Goal: Information Seeking & Learning: Find contact information

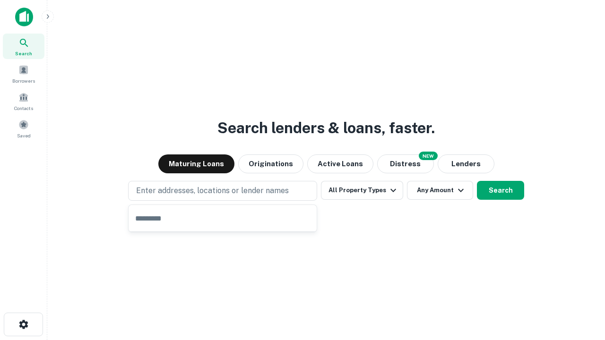
type input "**********"
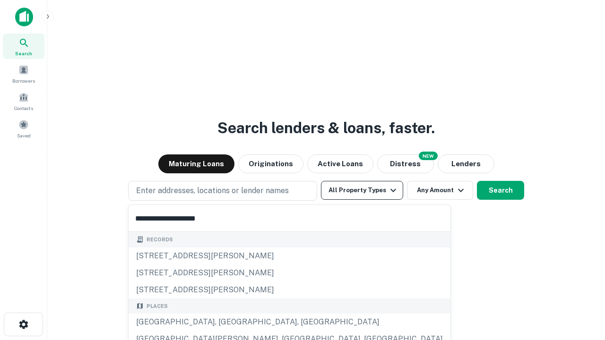
click at [226, 322] on div "[GEOGRAPHIC_DATA], [GEOGRAPHIC_DATA], [GEOGRAPHIC_DATA]" at bounding box center [290, 322] width 322 height 17
click at [362, 190] on button "All Property Types" at bounding box center [362, 190] width 82 height 19
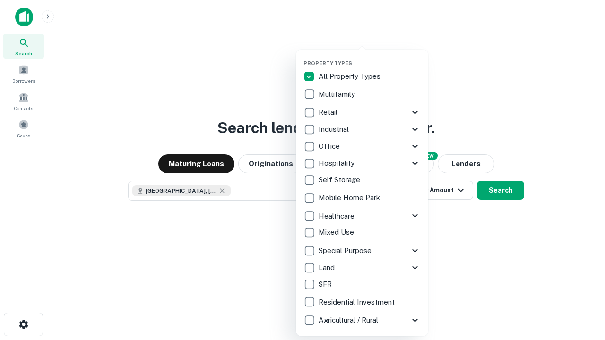
click at [370, 57] on button "button" at bounding box center [369, 57] width 132 height 0
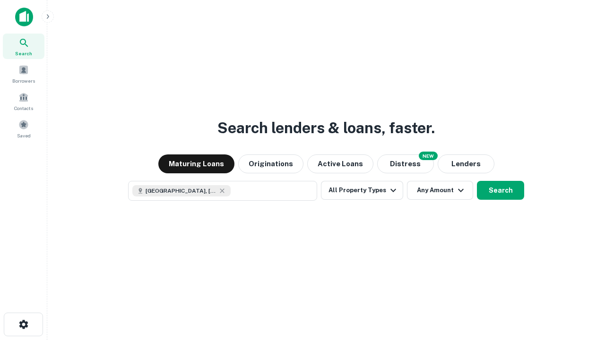
scroll to position [15, 0]
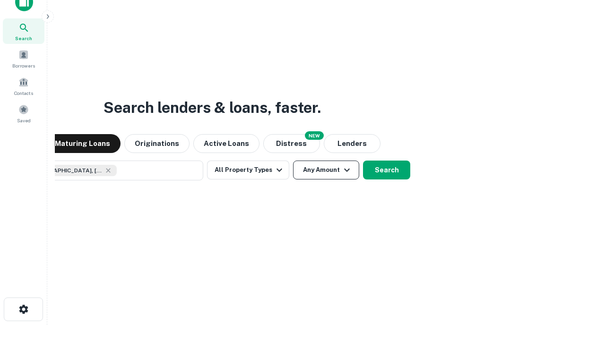
click at [293, 161] on button "Any Amount" at bounding box center [326, 170] width 66 height 19
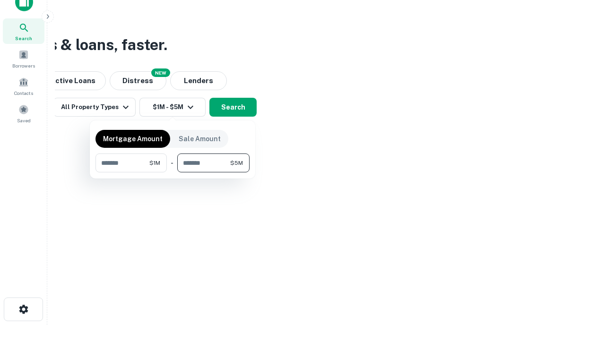
type input "*******"
click at [172, 172] on button "button" at bounding box center [172, 172] width 154 height 0
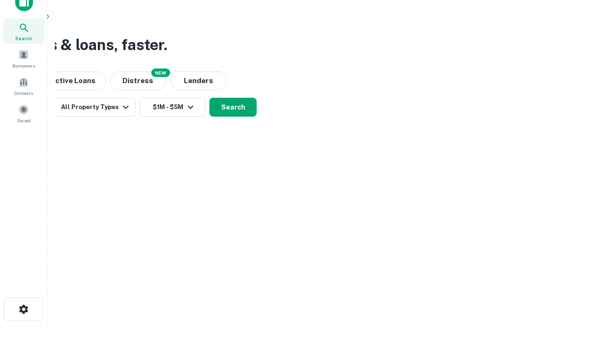
scroll to position [15, 0]
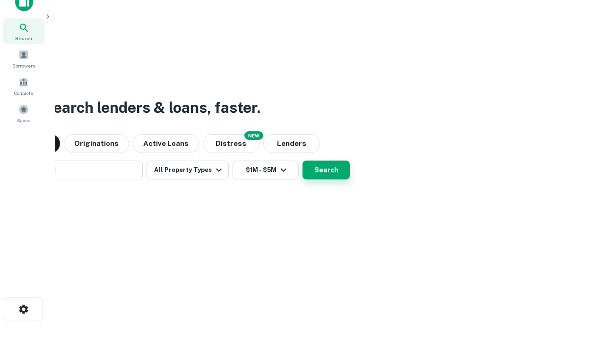
click at [302, 161] on button "Search" at bounding box center [325, 170] width 47 height 19
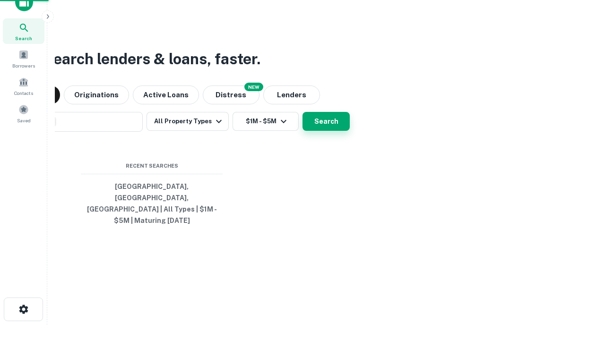
scroll to position [31, 267]
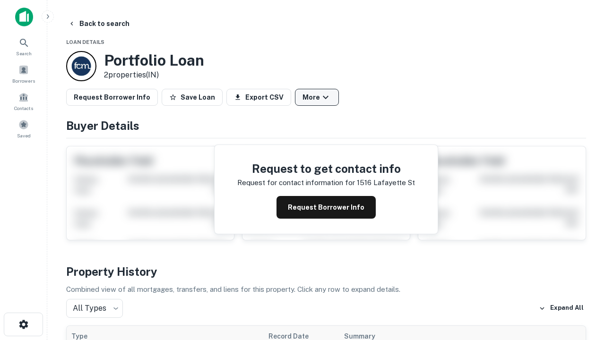
click at [317, 97] on button "More" at bounding box center [317, 97] width 44 height 17
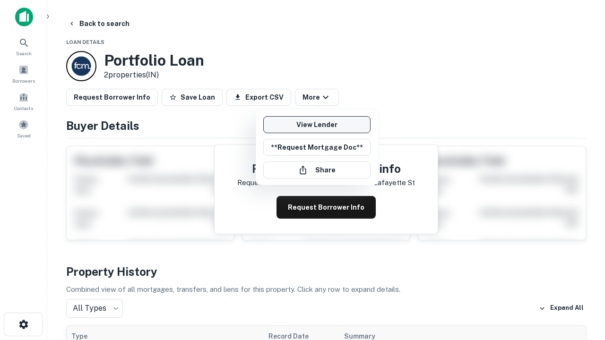
click at [317, 125] on link "View Lender" at bounding box center [316, 124] width 107 height 17
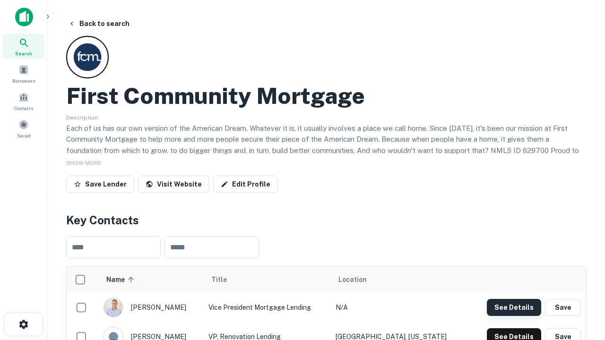
click at [514, 307] on button "See Details" at bounding box center [514, 307] width 54 height 17
click at [23, 325] on icon "button" at bounding box center [23, 324] width 11 height 11
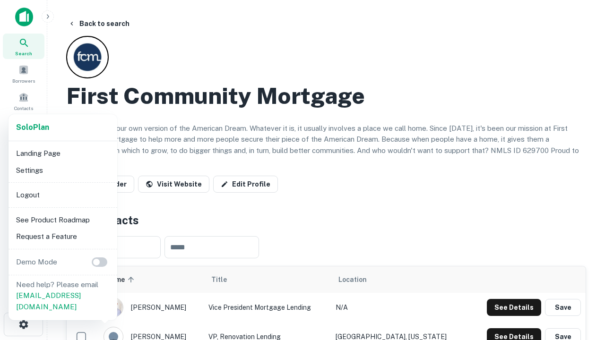
click at [62, 195] on li "Logout" at bounding box center [62, 195] width 101 height 17
